Goal: Task Accomplishment & Management: Manage account settings

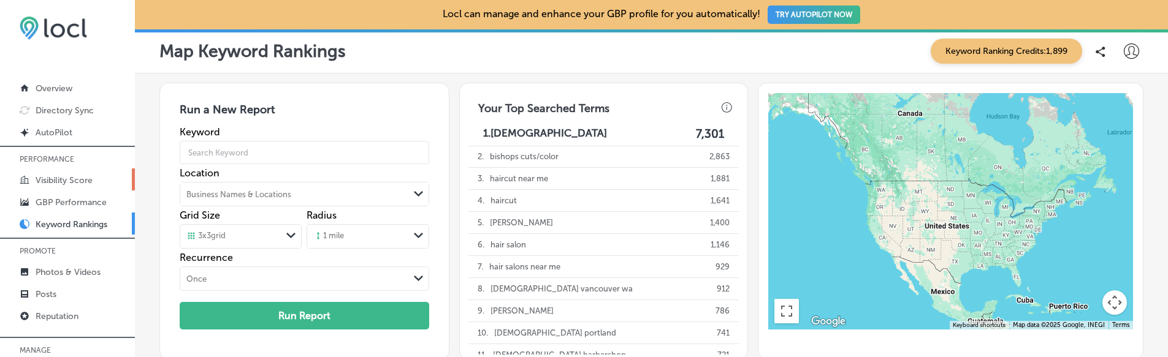
click at [101, 172] on link "Visibility Score" at bounding box center [67, 180] width 135 height 22
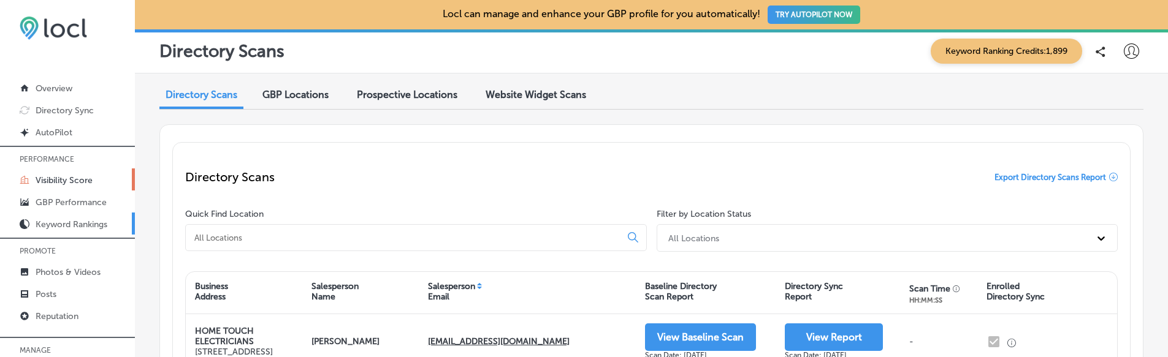
click at [107, 227] on p "Keyword Rankings" at bounding box center [72, 224] width 72 height 10
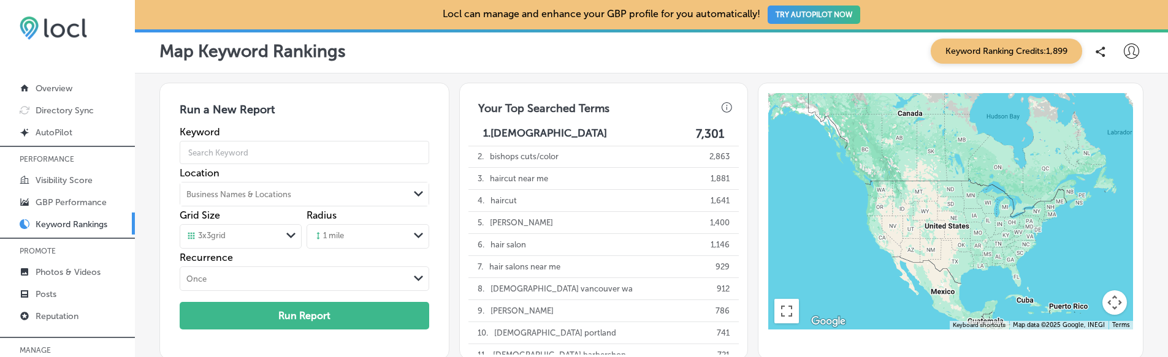
click at [403, 186] on div "Business Names & Locations Path Created with Sketch." at bounding box center [304, 194] width 249 height 25
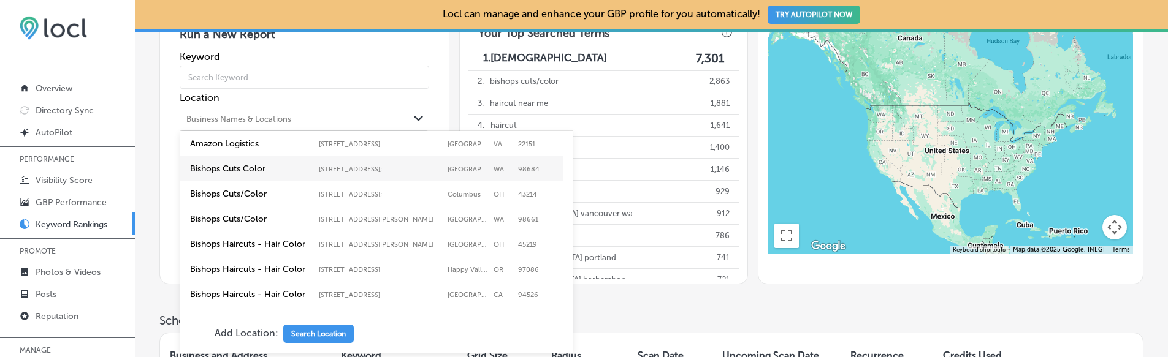
scroll to position [76, 0]
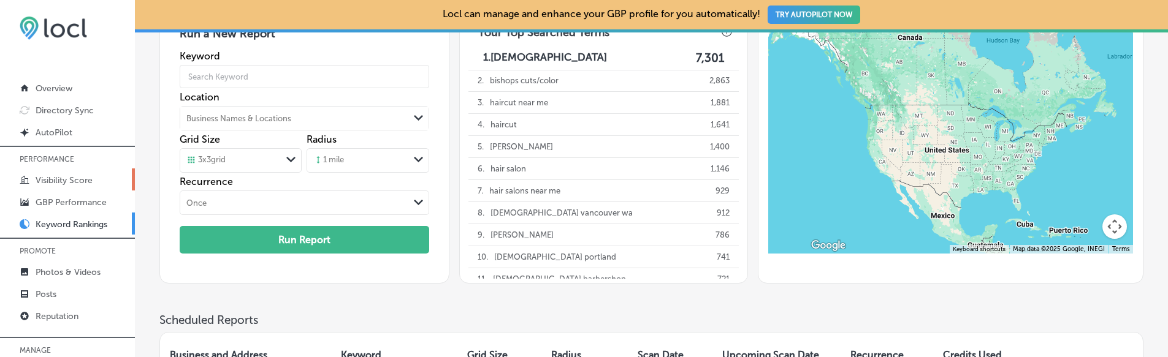
click at [102, 186] on link "Visibility Score" at bounding box center [67, 180] width 135 height 22
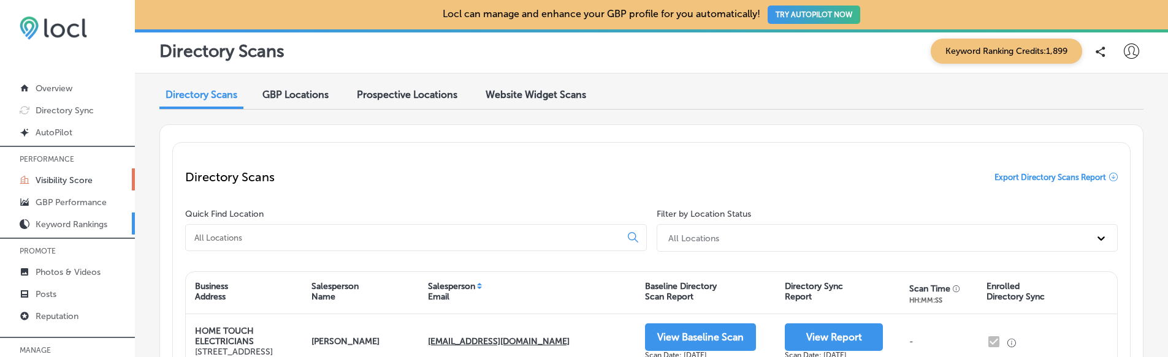
click at [96, 227] on p "Keyword Rankings" at bounding box center [72, 224] width 72 height 10
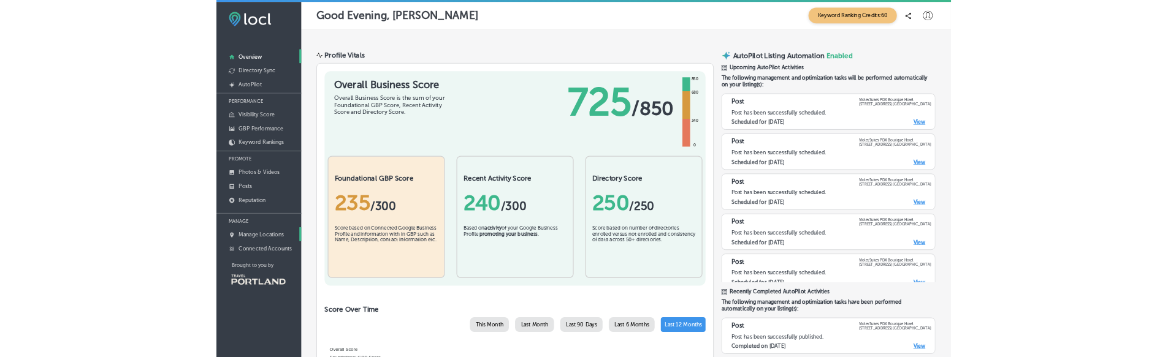
scroll to position [123, 0]
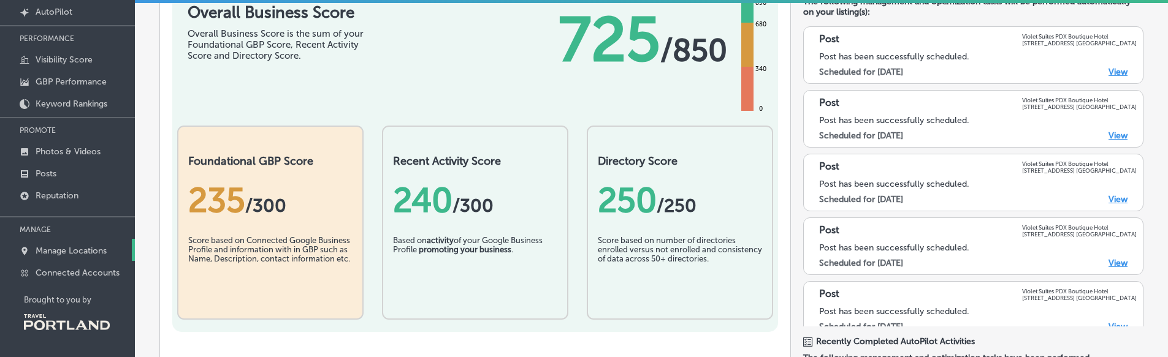
click at [115, 255] on link "Manage Locations" at bounding box center [67, 250] width 135 height 22
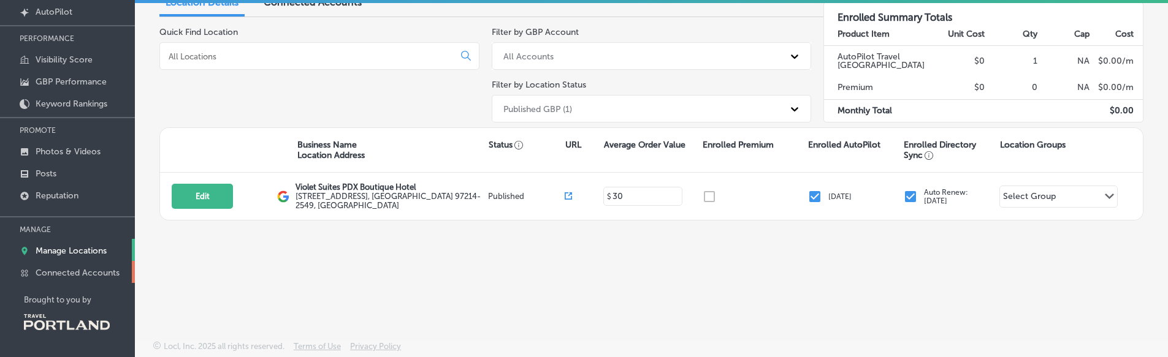
click at [101, 267] on link "Connected Accounts" at bounding box center [67, 272] width 135 height 22
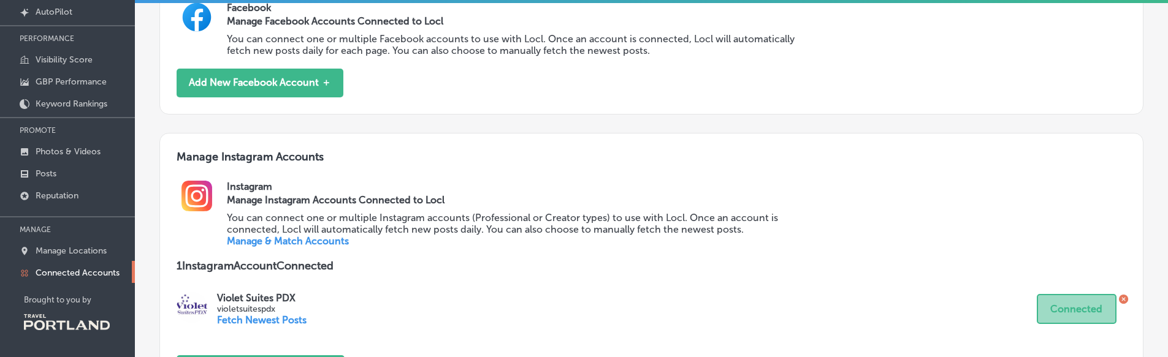
scroll to position [515, 0]
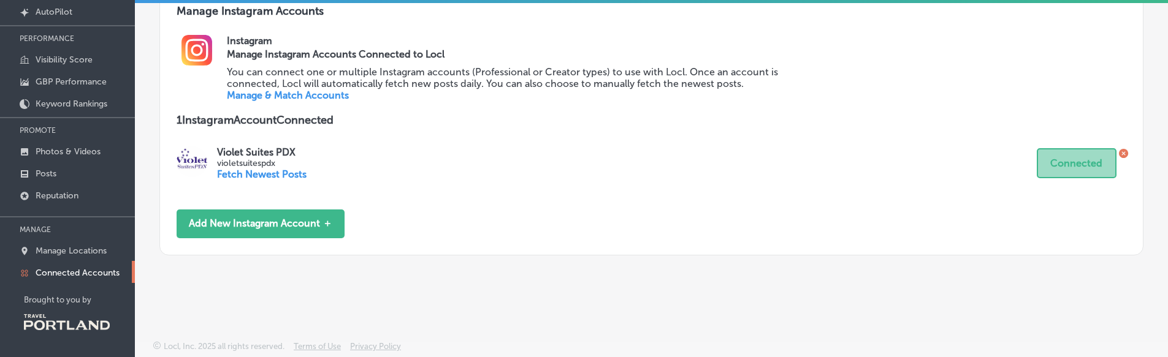
click at [316, 94] on link "Manage & Match Accounts" at bounding box center [288, 95] width 122 height 12
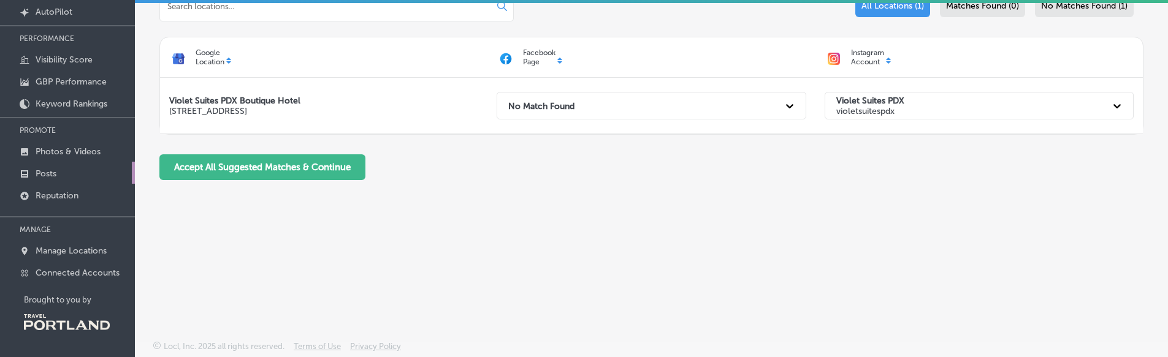
click at [91, 175] on link "Posts" at bounding box center [67, 173] width 135 height 22
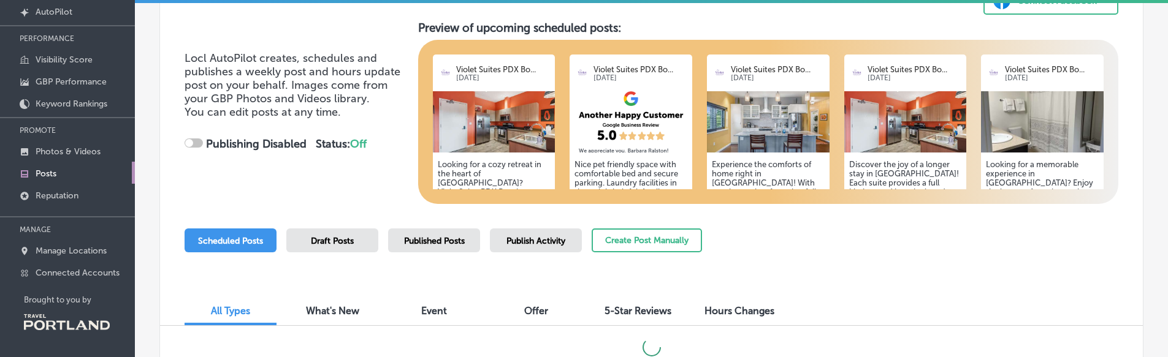
scroll to position [96, 0]
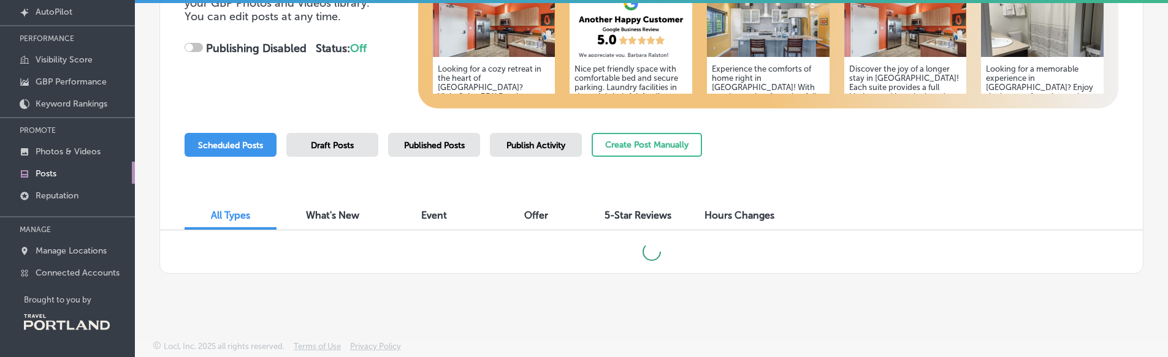
checkbox input "true"
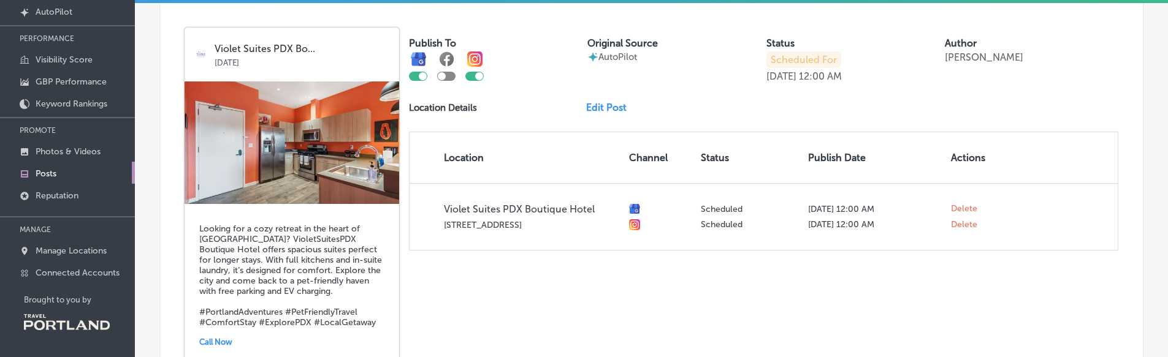
scroll to position [318, 0]
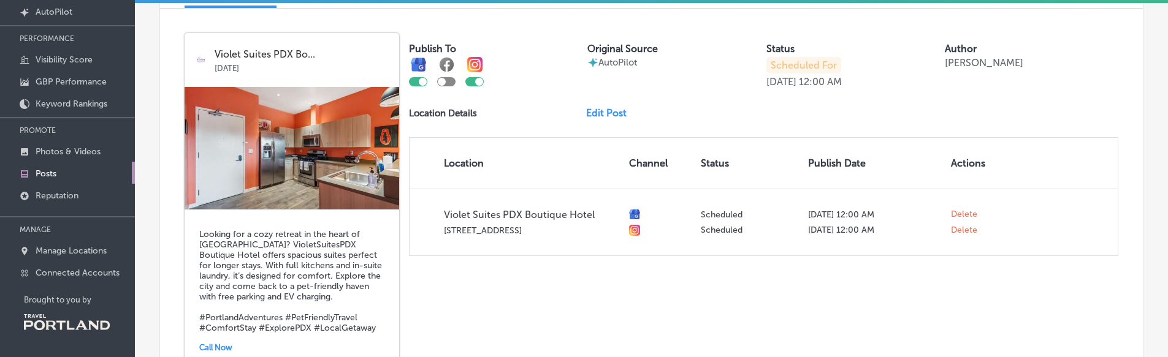
click at [402, 229] on div "Violet Suites PDX Bo... [DATE] Looking for a cozy retreat in the heart of [GEOG…" at bounding box center [651, 203] width 983 height 388
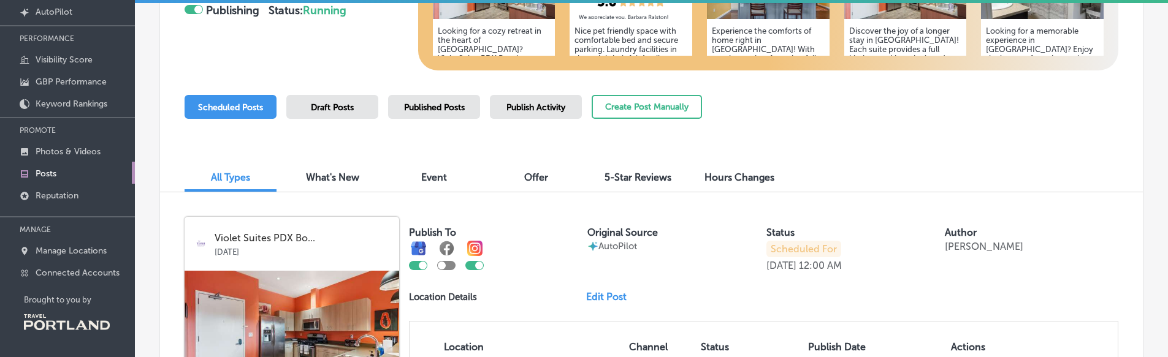
scroll to position [0, 0]
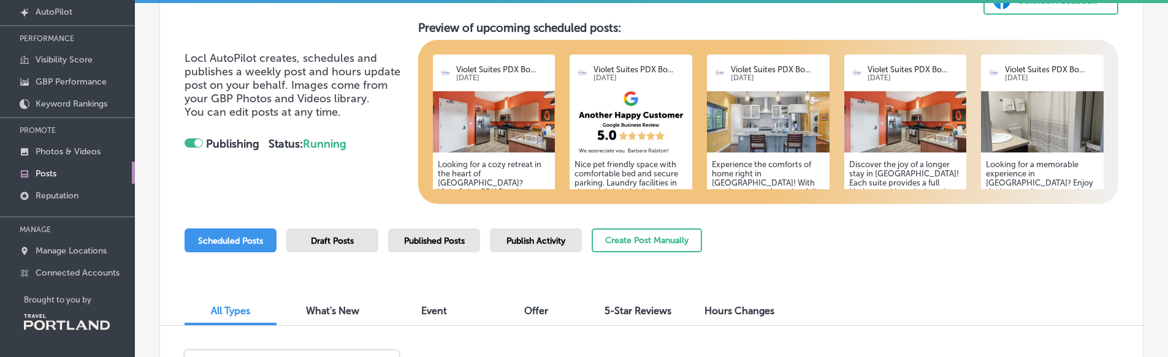
click at [593, 300] on div "5-Star Reviews" at bounding box center [638, 312] width 92 height 26
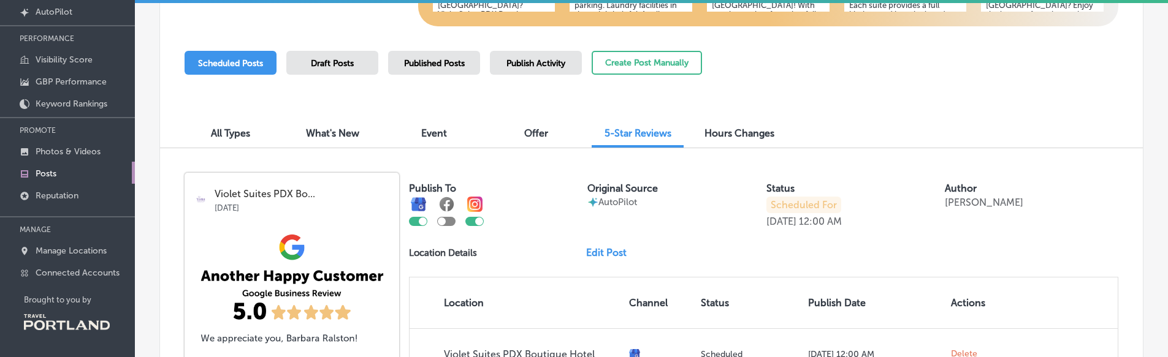
scroll to position [171, 0]
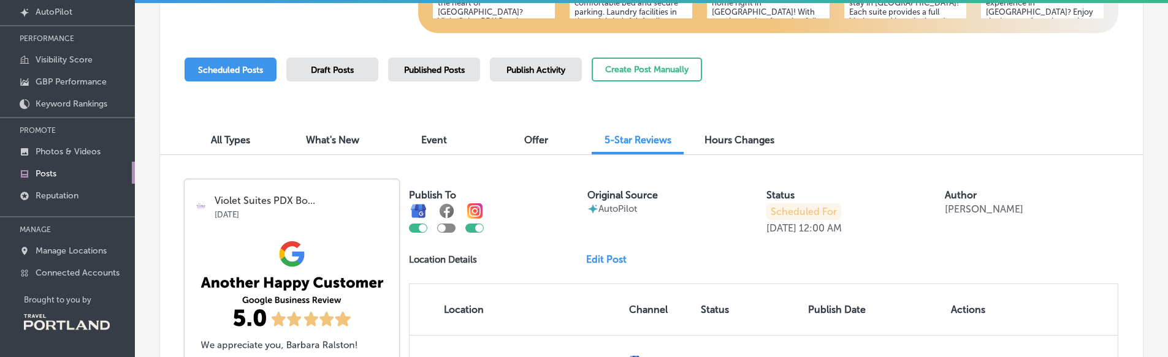
click at [746, 153] on div "Hours Changes" at bounding box center [739, 141] width 92 height 26
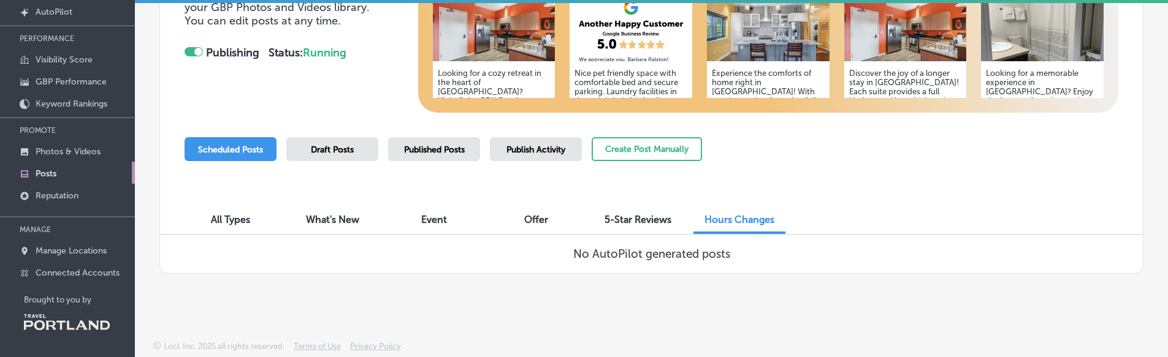
click at [311, 216] on span "What's New" at bounding box center [332, 220] width 53 height 12
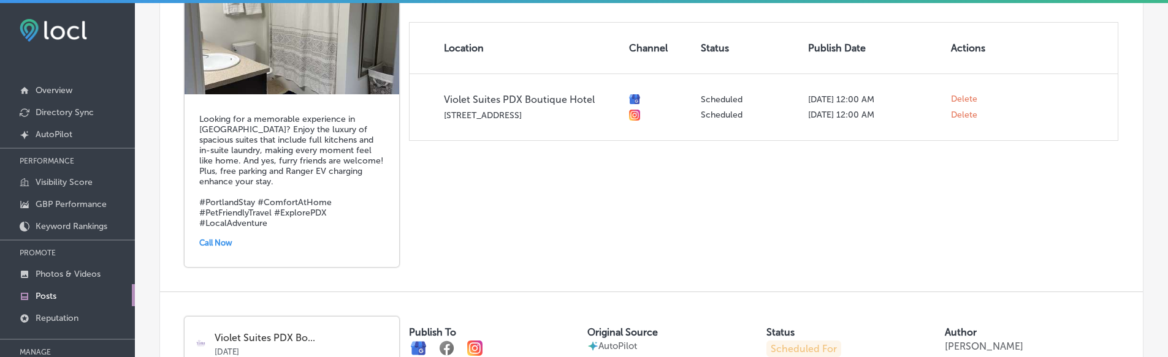
scroll to position [1623, 0]
